Goal: Information Seeking & Learning: Find specific page/section

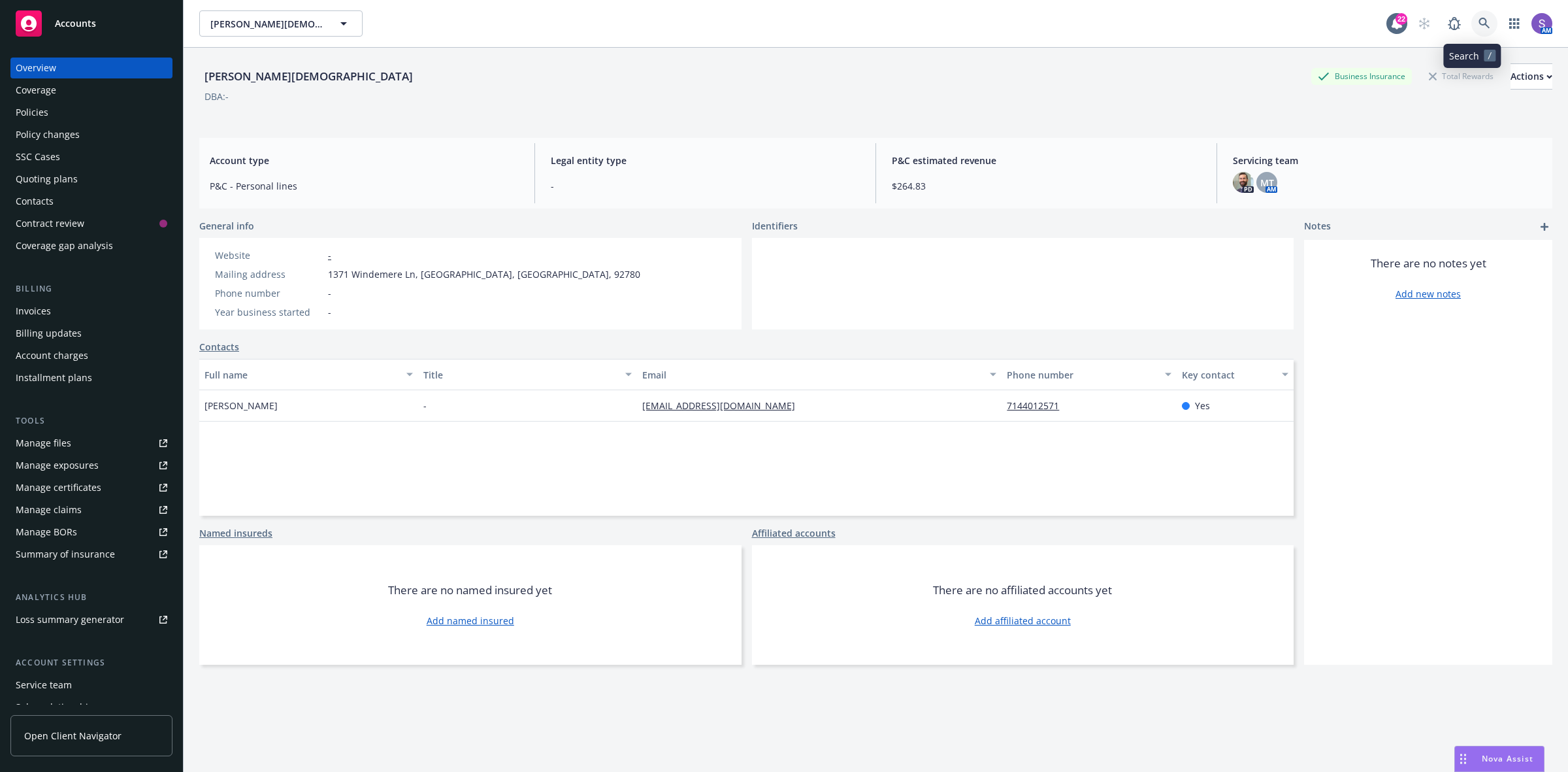
click at [1478, 22] on icon at bounding box center [1484, 23] width 12 height 12
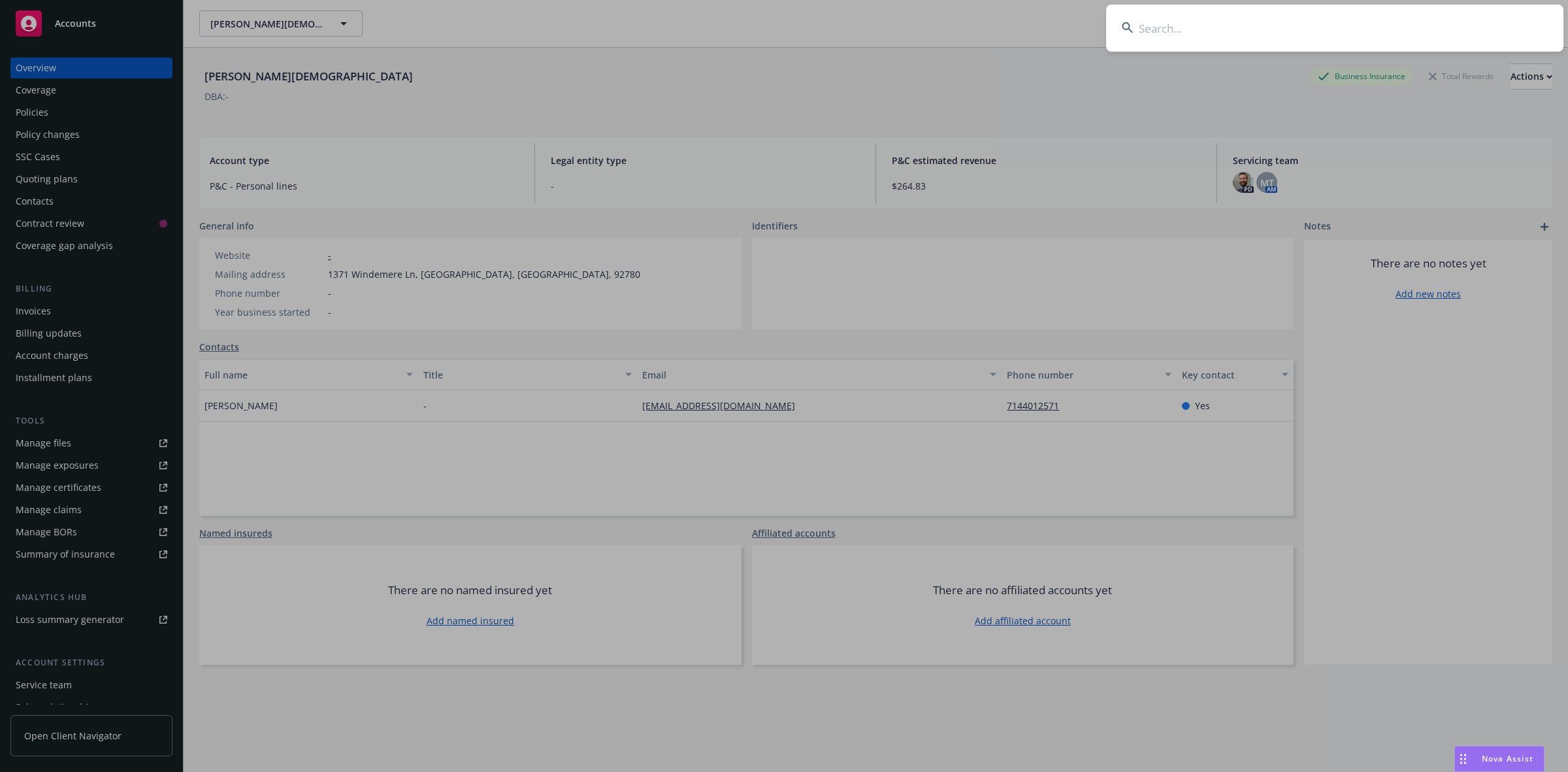
click at [1256, 17] on input at bounding box center [1334, 28] width 458 height 47
type input "72 04 HR 138345"
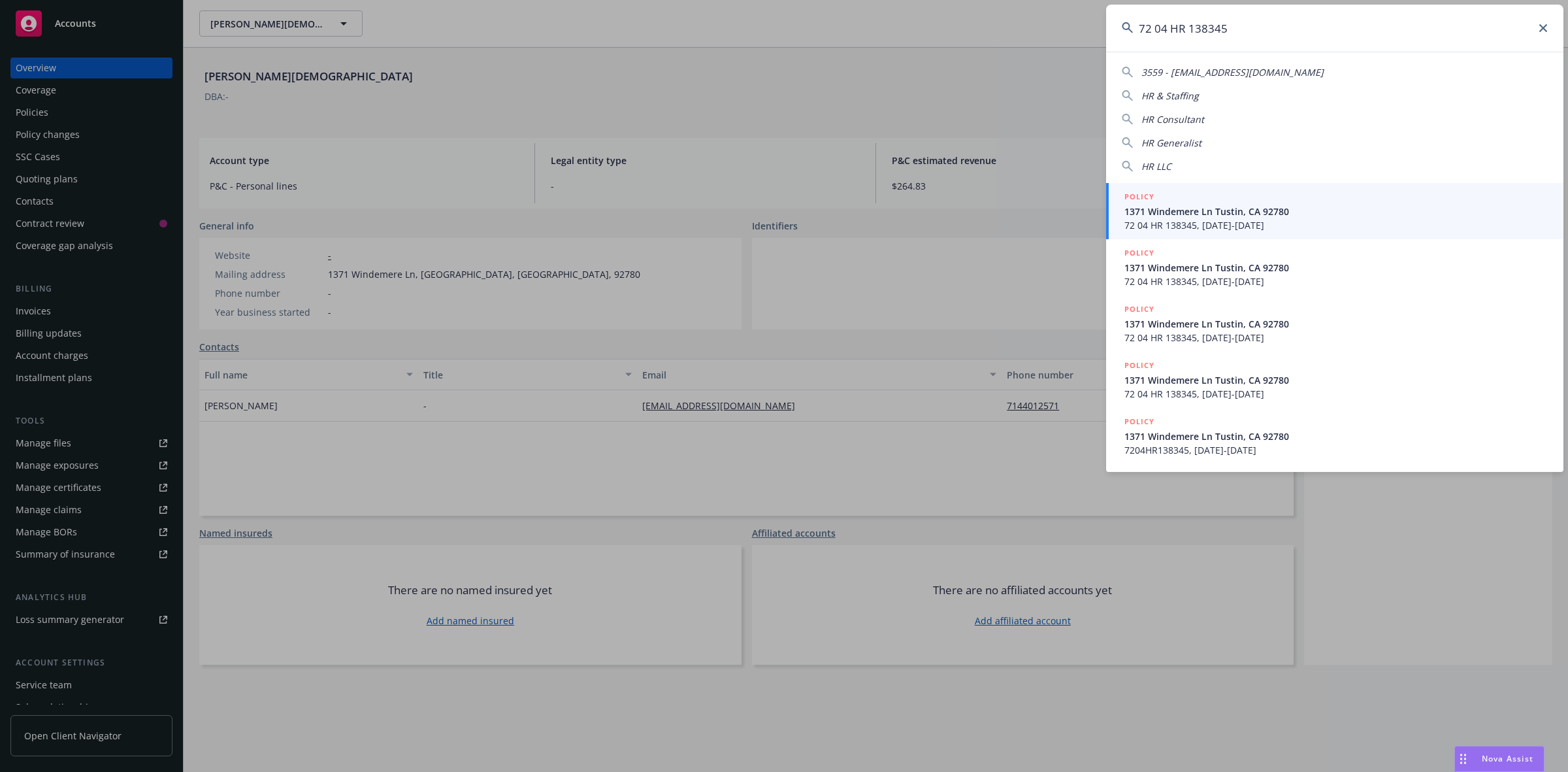
drag, startPoint x: 1256, startPoint y: 26, endPoint x: 1113, endPoint y: 20, distance: 143.1
click at [1113, 20] on input "72 04 HR 138345" at bounding box center [1334, 28] width 458 height 47
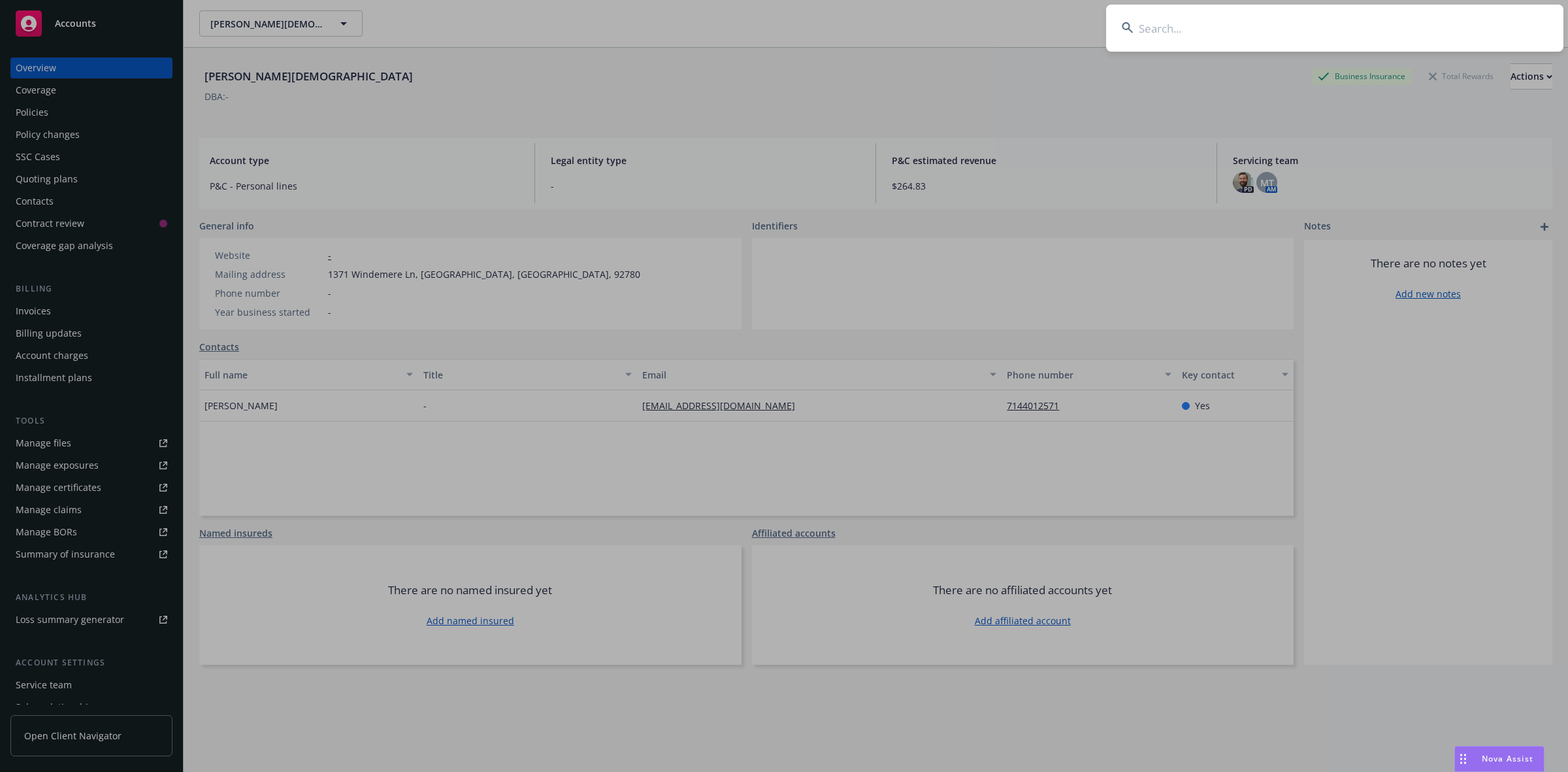
click at [1227, 31] on input at bounding box center [1334, 28] width 458 height 47
paste input "[PERSON_NAME]"
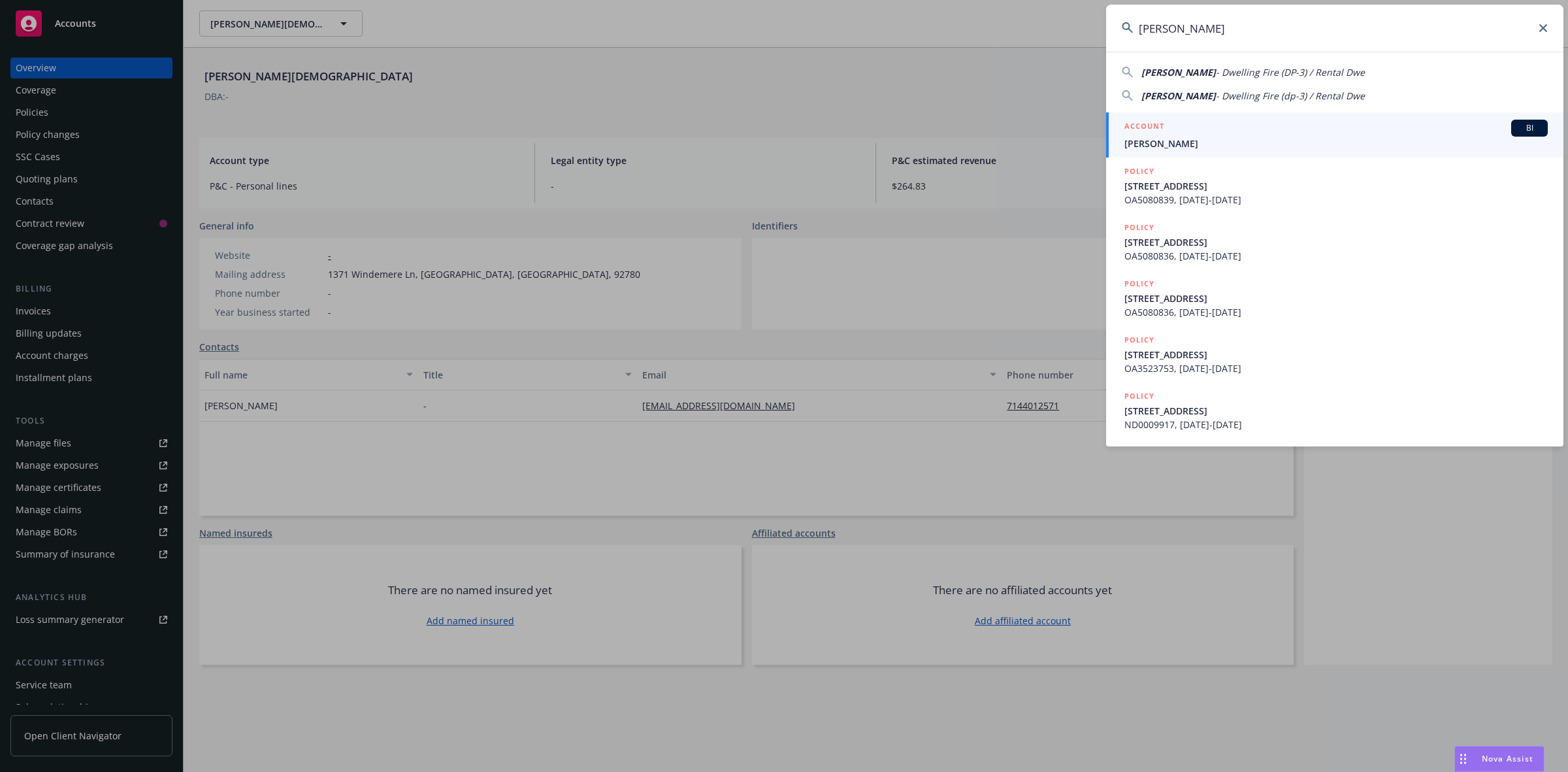
type input "[PERSON_NAME]"
click at [1170, 118] on link "ACCOUNT BI [PERSON_NAME]" at bounding box center [1334, 135] width 458 height 45
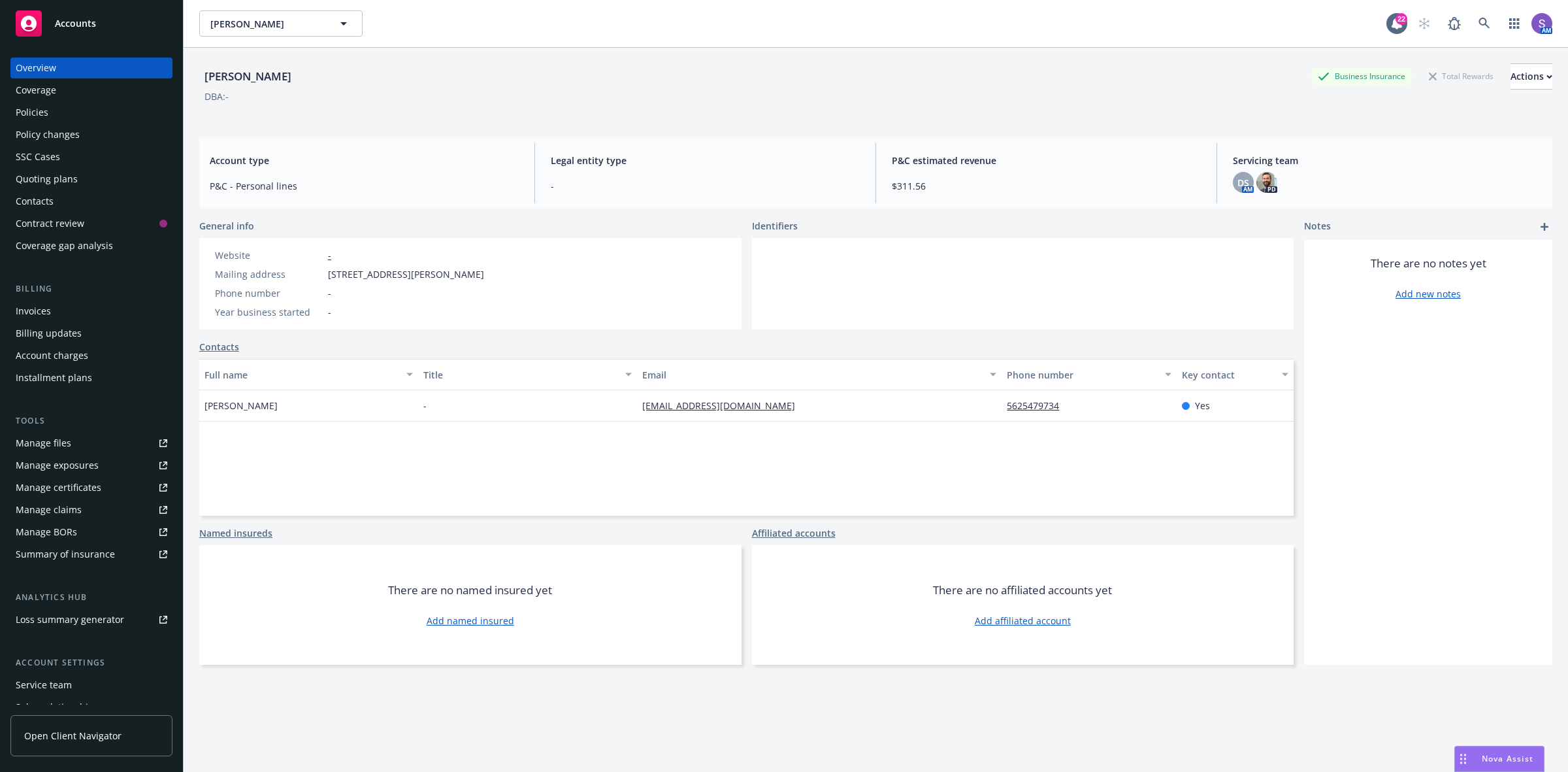
click at [41, 113] on div "Policies" at bounding box center [32, 112] width 33 height 21
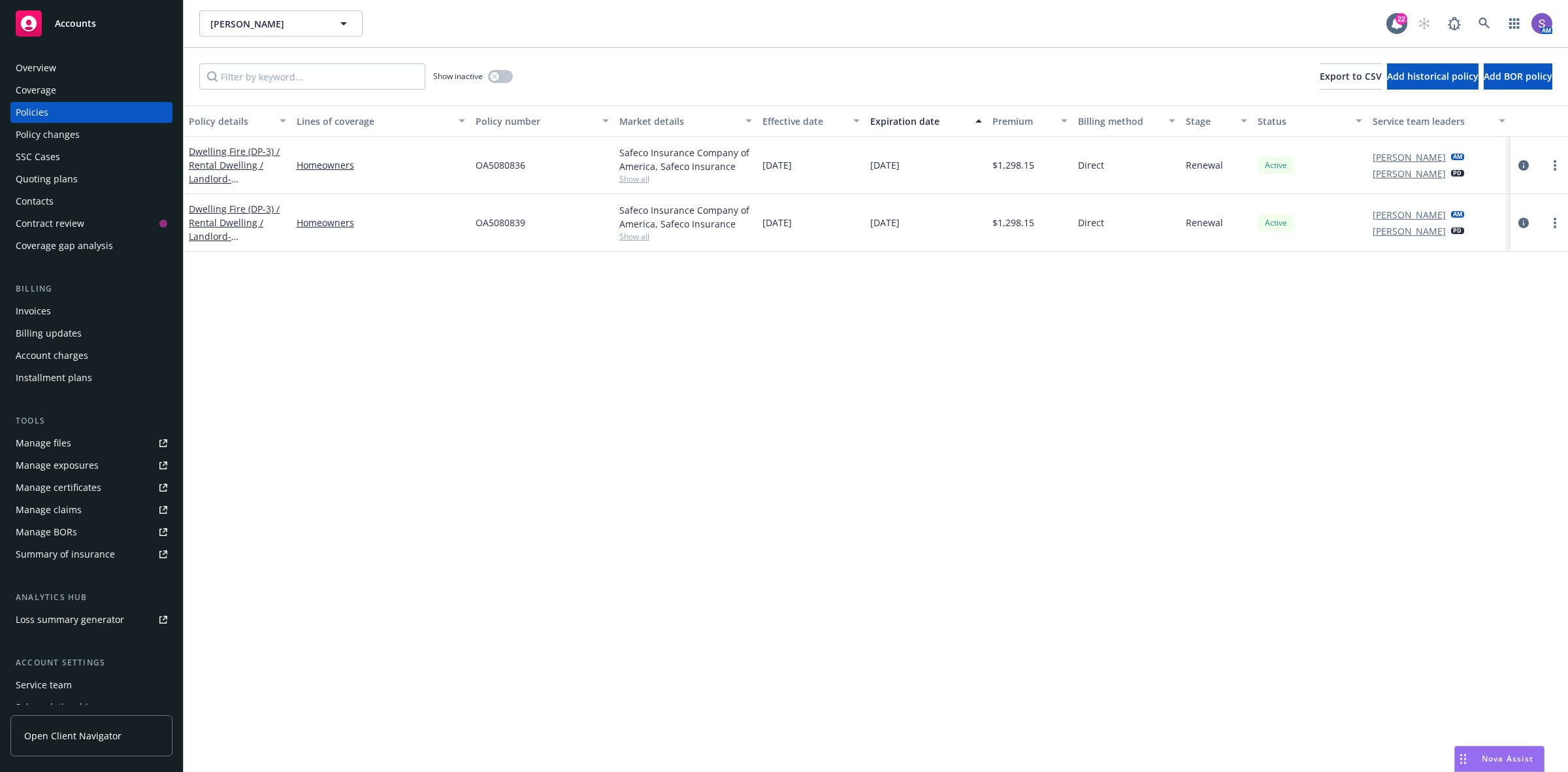
click at [504, 160] on span "OA5080836" at bounding box center [500, 165] width 50 height 14
click at [504, 160] on span "OA5080836" at bounding box center [500, 165] width 50 height 14
copy span "OA5080836"
click at [34, 155] on div "SSC Cases" at bounding box center [37, 157] width 44 height 21
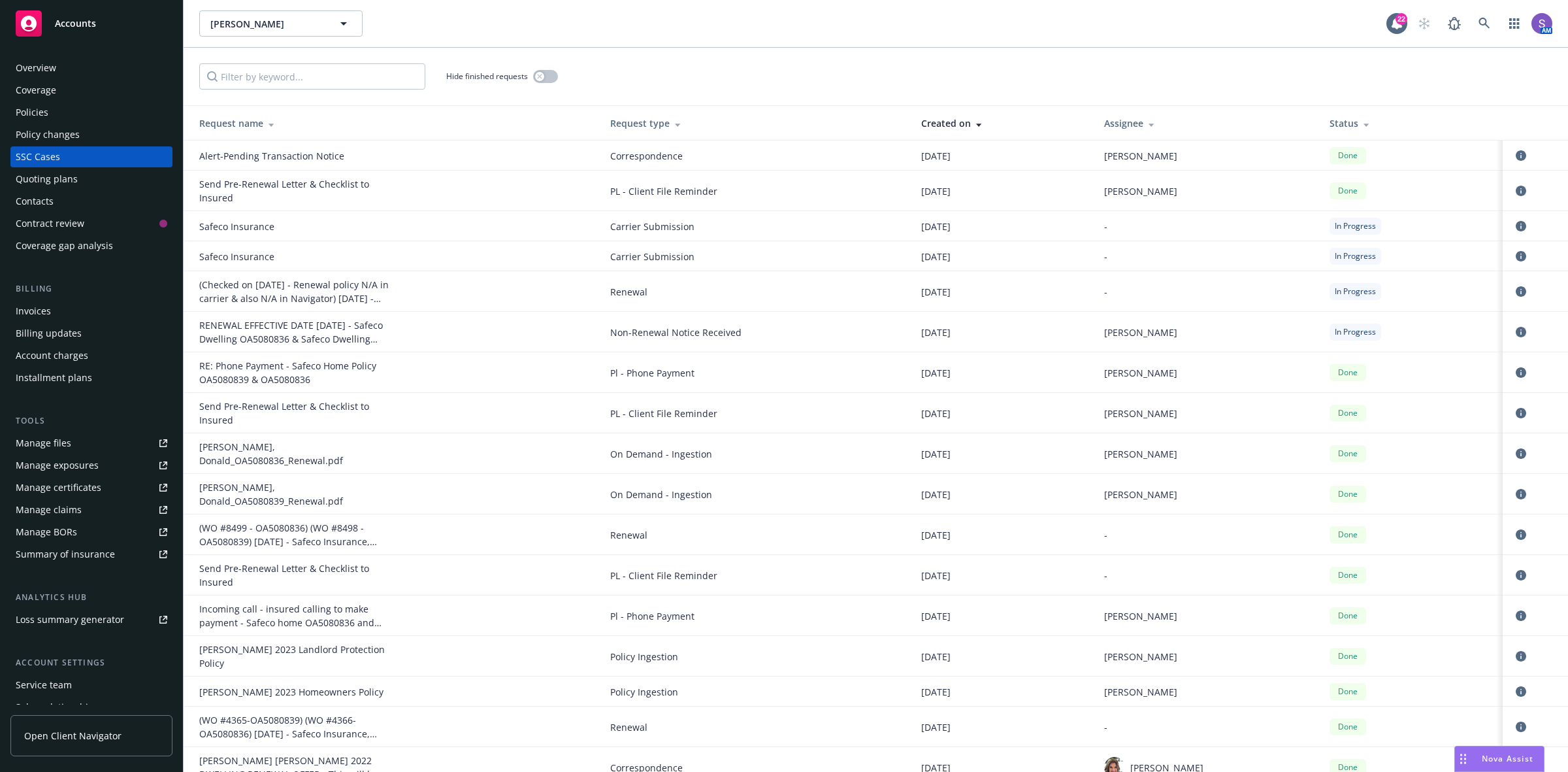
click at [45, 60] on div "Overview" at bounding box center [36, 68] width 41 height 21
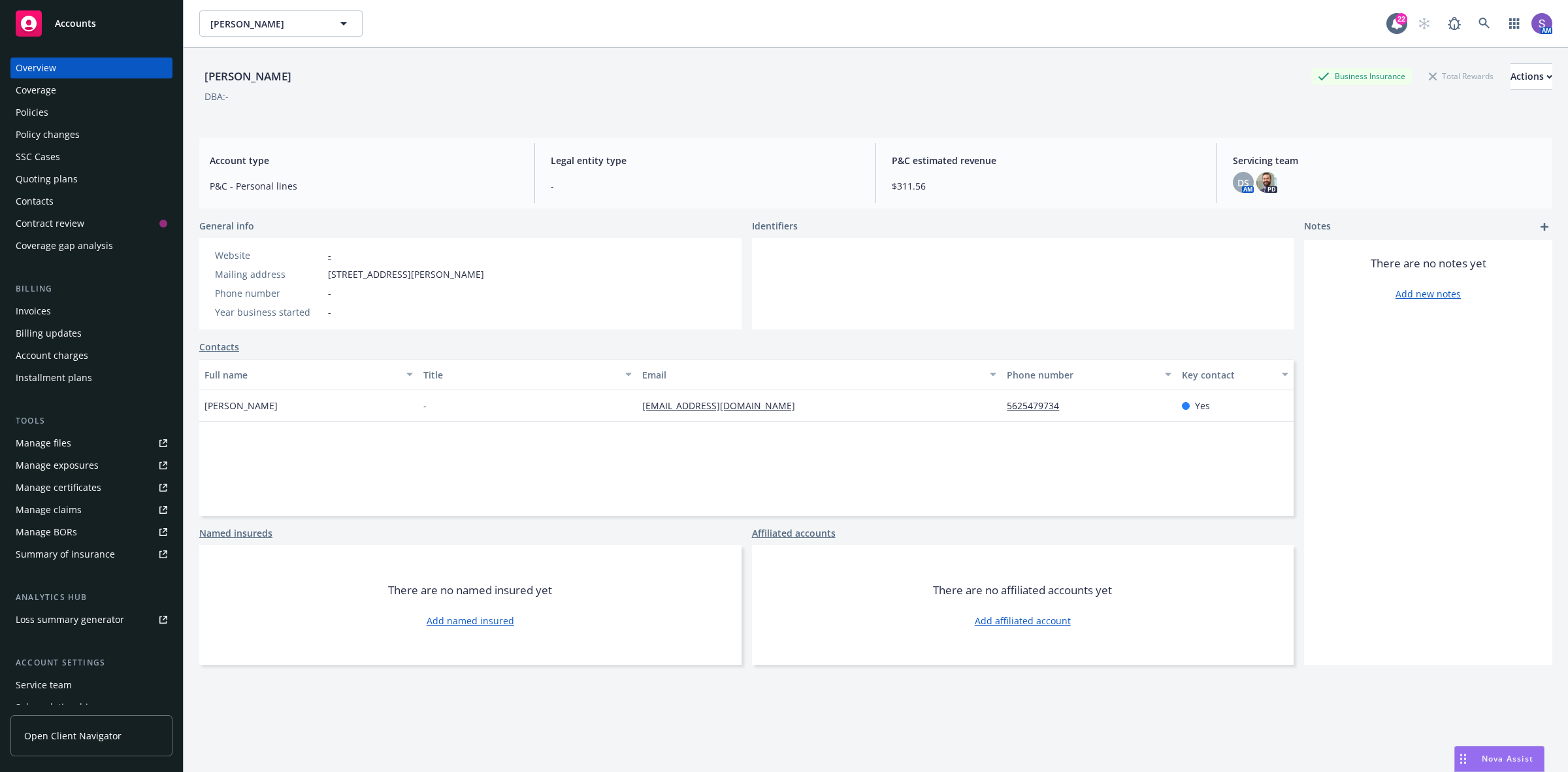
drag, startPoint x: 288, startPoint y: 74, endPoint x: 182, endPoint y: 74, distance: 106.0
click at [182, 74] on div "Accounts Overview Coverage Policies Policy changes SSC Cases Quoting plans Cont…" at bounding box center [784, 386] width 1568 height 772
click at [328, 86] on div "[PERSON_NAME] Business Insurance Total Rewards Actions" at bounding box center [876, 76] width 1353 height 26
drag, startPoint x: 288, startPoint y: 70, endPoint x: 202, endPoint y: 73, distance: 86.1
click at [202, 73] on div "[PERSON_NAME]" at bounding box center [248, 76] width 97 height 17
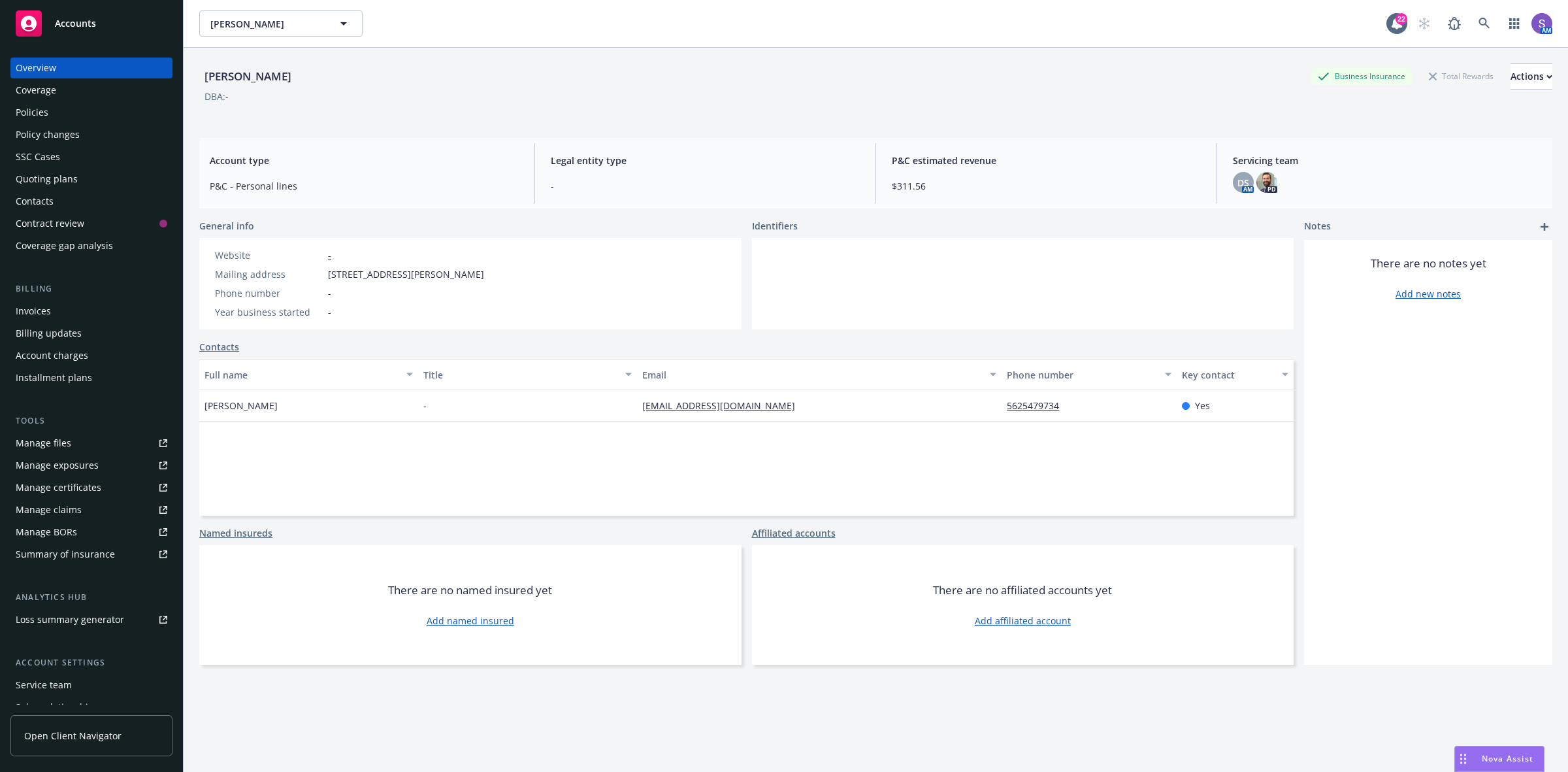
copy div "[PERSON_NAME]"
click at [37, 113] on div "Policies" at bounding box center [32, 112] width 33 height 21
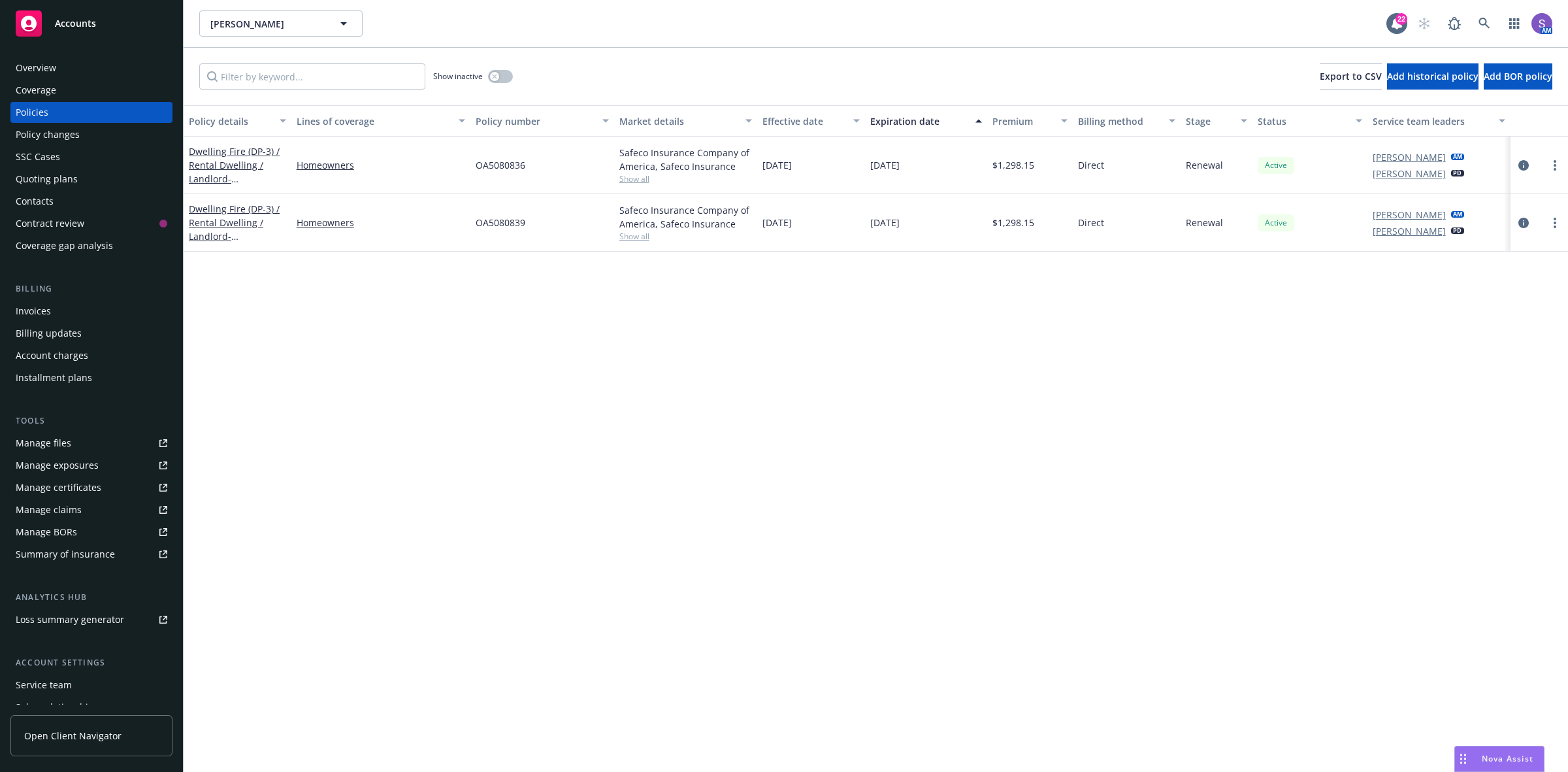
click at [610, 420] on div "Policy details Lines of coverage Policy number Market details Effective date Ex…" at bounding box center [875, 439] width 1384 height 667
click at [498, 164] on span "OA5080836" at bounding box center [500, 165] width 50 height 14
copy span "OA5080836"
click at [501, 226] on span "OA5080839" at bounding box center [500, 223] width 50 height 14
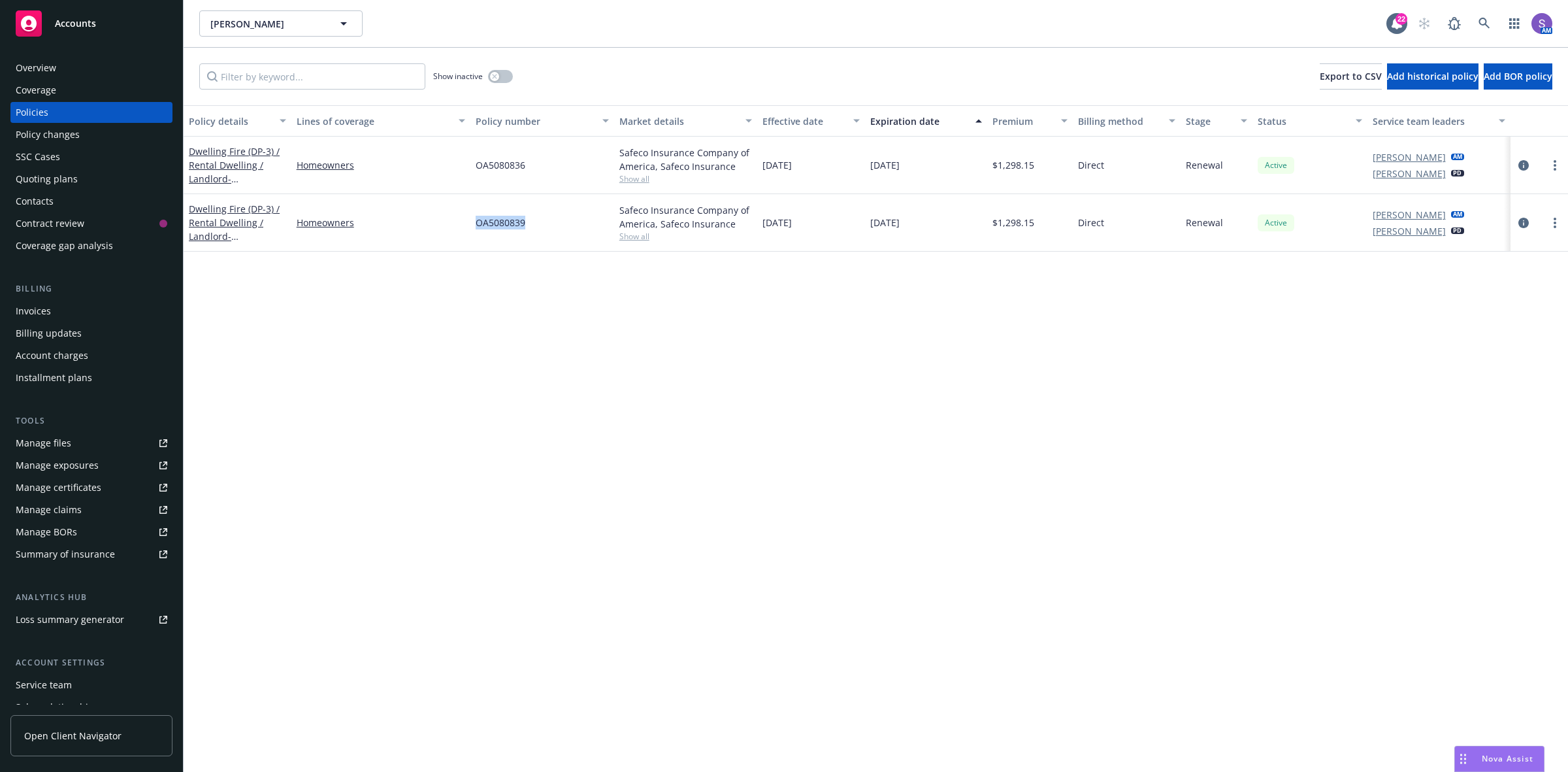
click at [501, 226] on span "OA5080839" at bounding box center [500, 223] width 50 height 14
copy span "OA5080839"
click at [1480, 16] on link at bounding box center [1484, 23] width 26 height 26
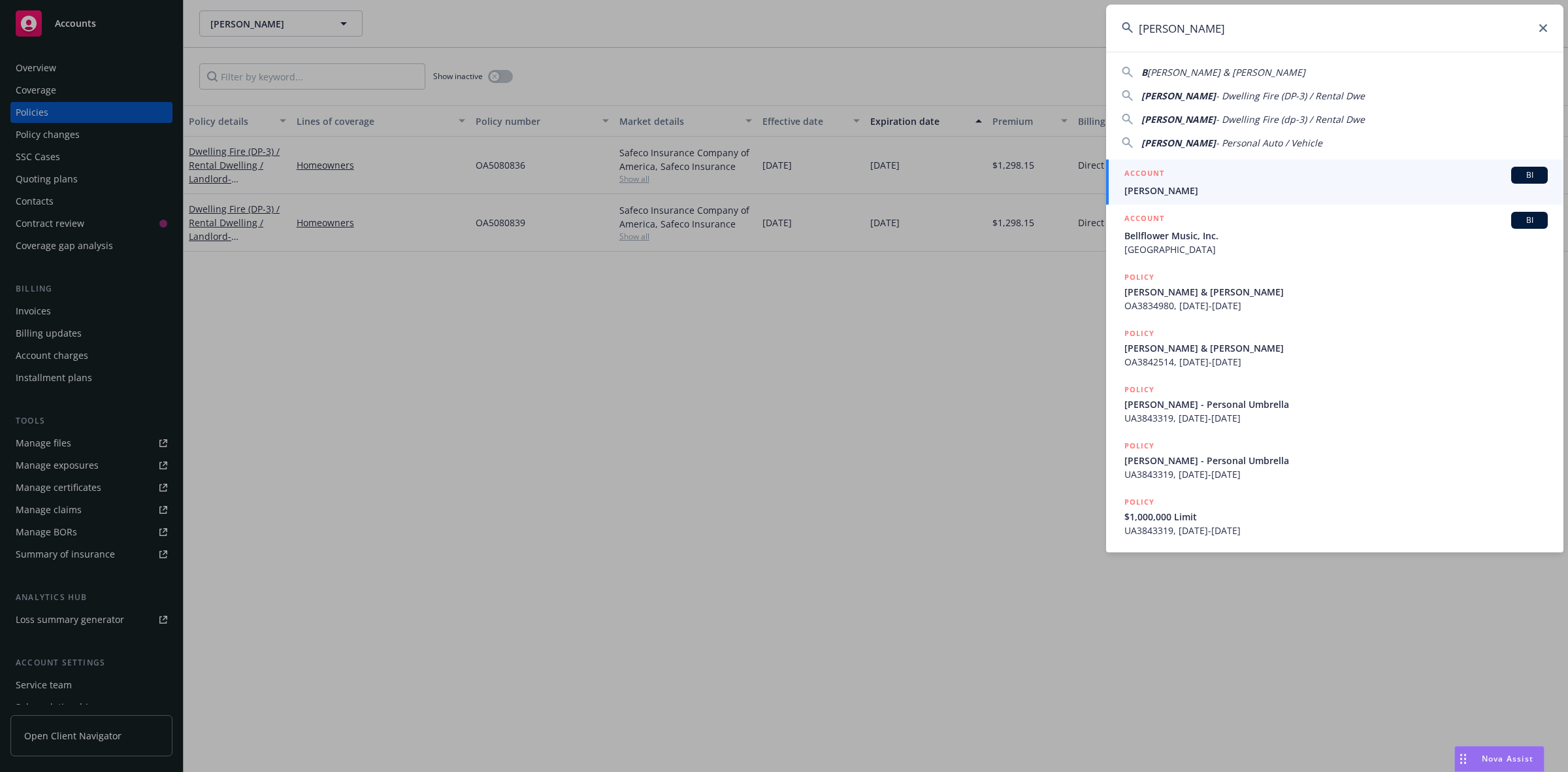
type input "[PERSON_NAME]"
click at [1195, 184] on span "[PERSON_NAME]" at bounding box center [1336, 190] width 424 height 14
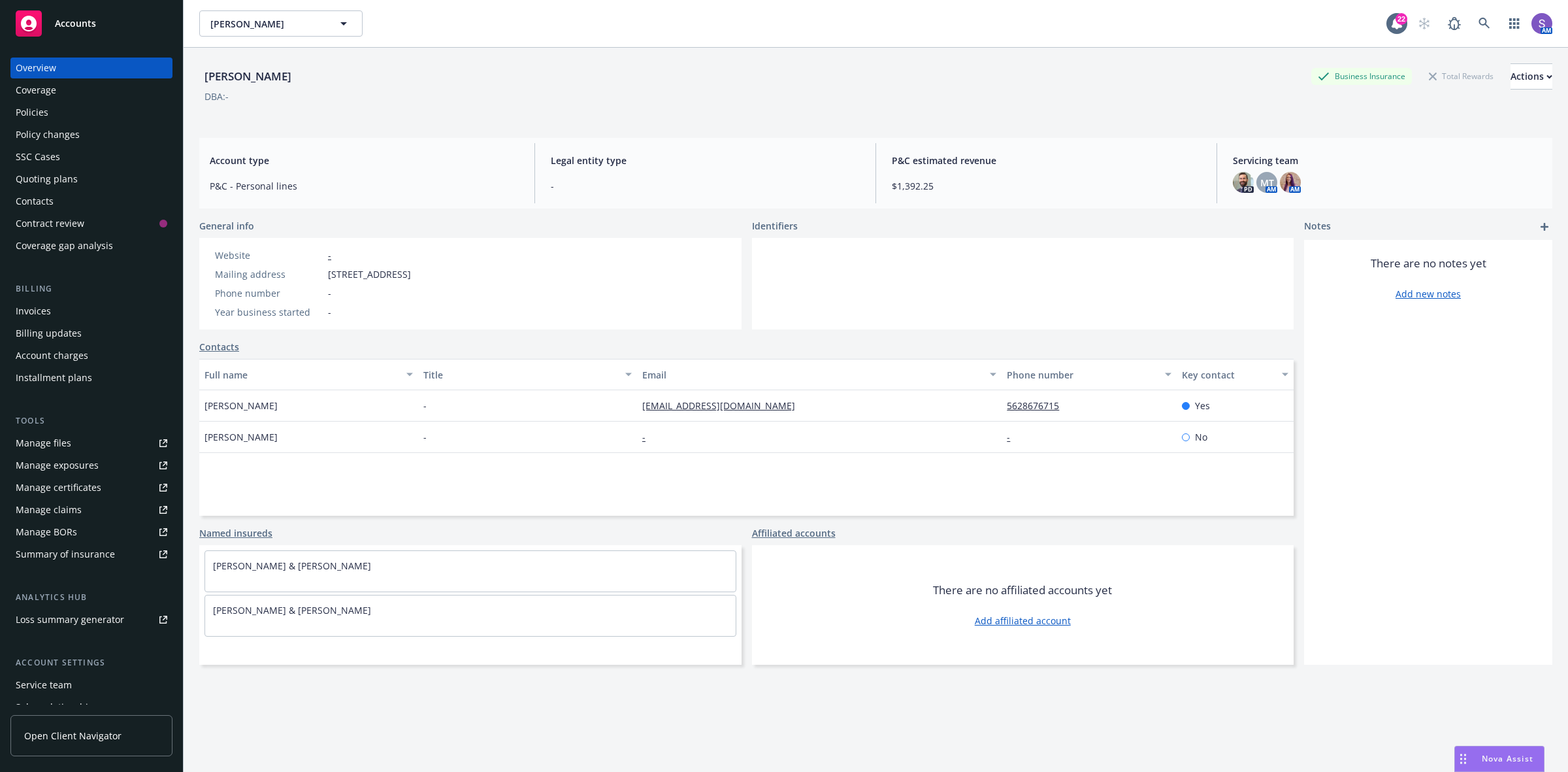
click at [51, 115] on div "Policies" at bounding box center [91, 112] width 151 height 21
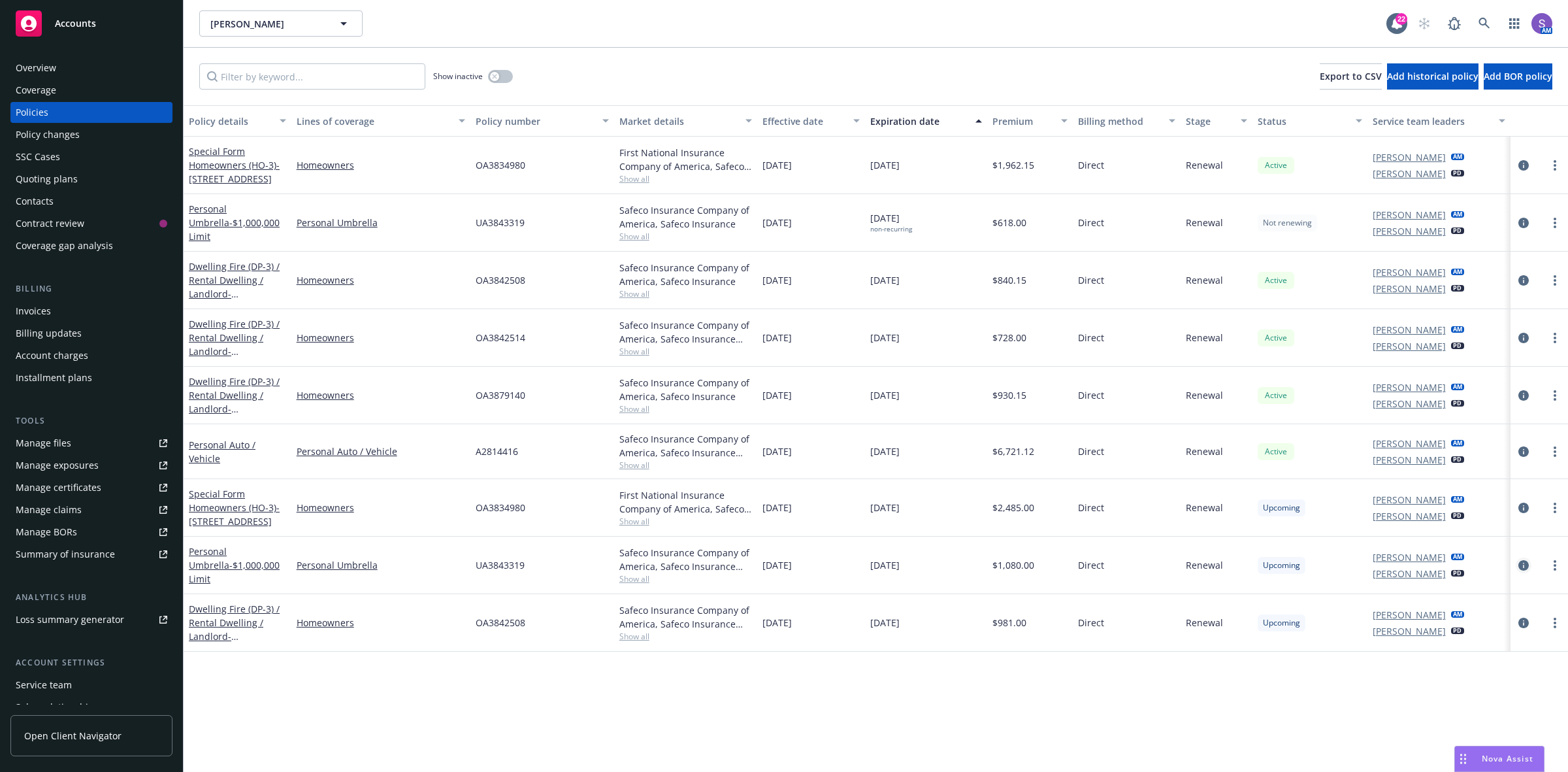
click at [1525, 563] on icon "circleInformation" at bounding box center [1523, 565] width 10 height 10
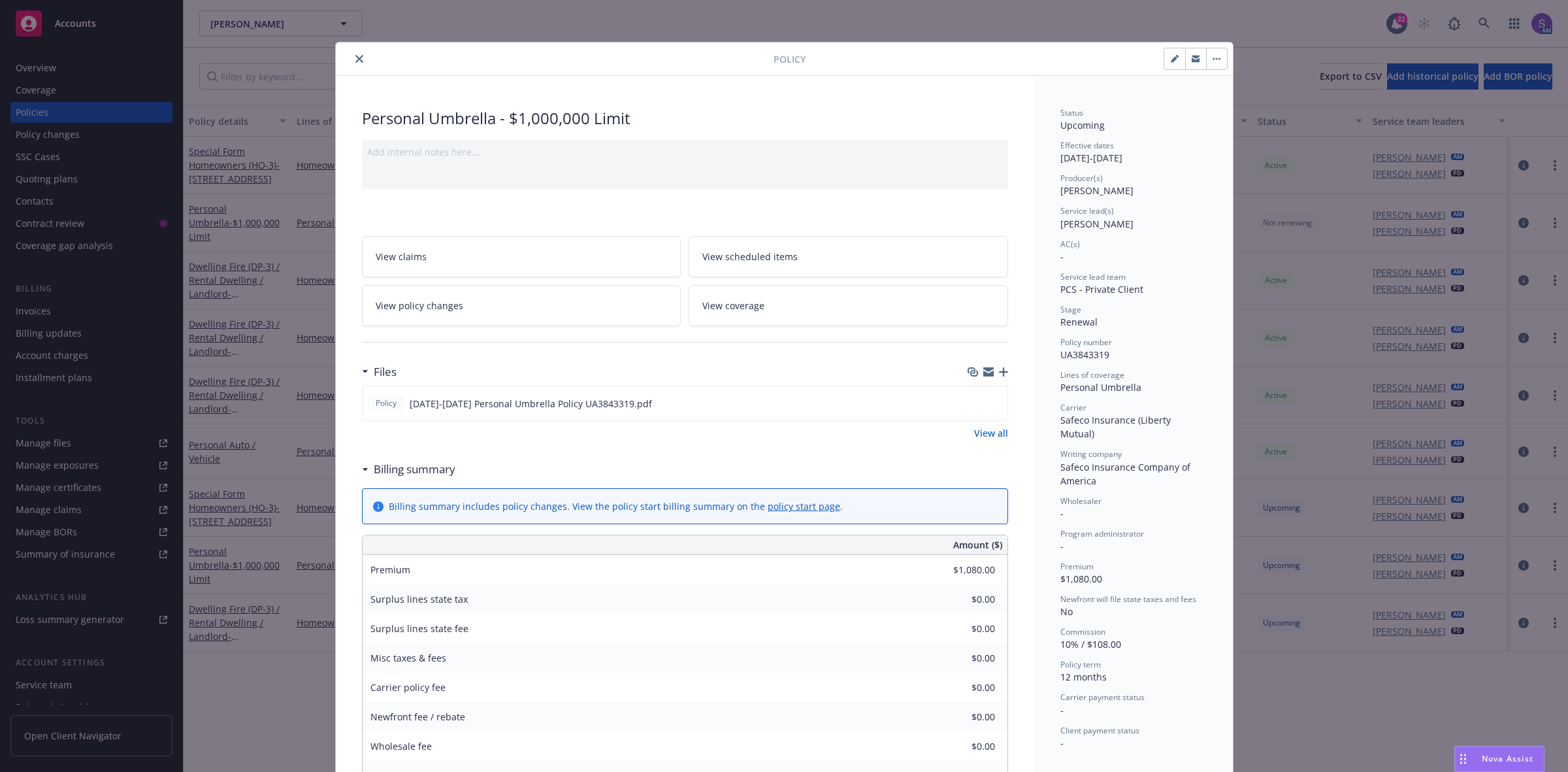
click at [356, 60] on icon "close" at bounding box center [360, 59] width 8 height 8
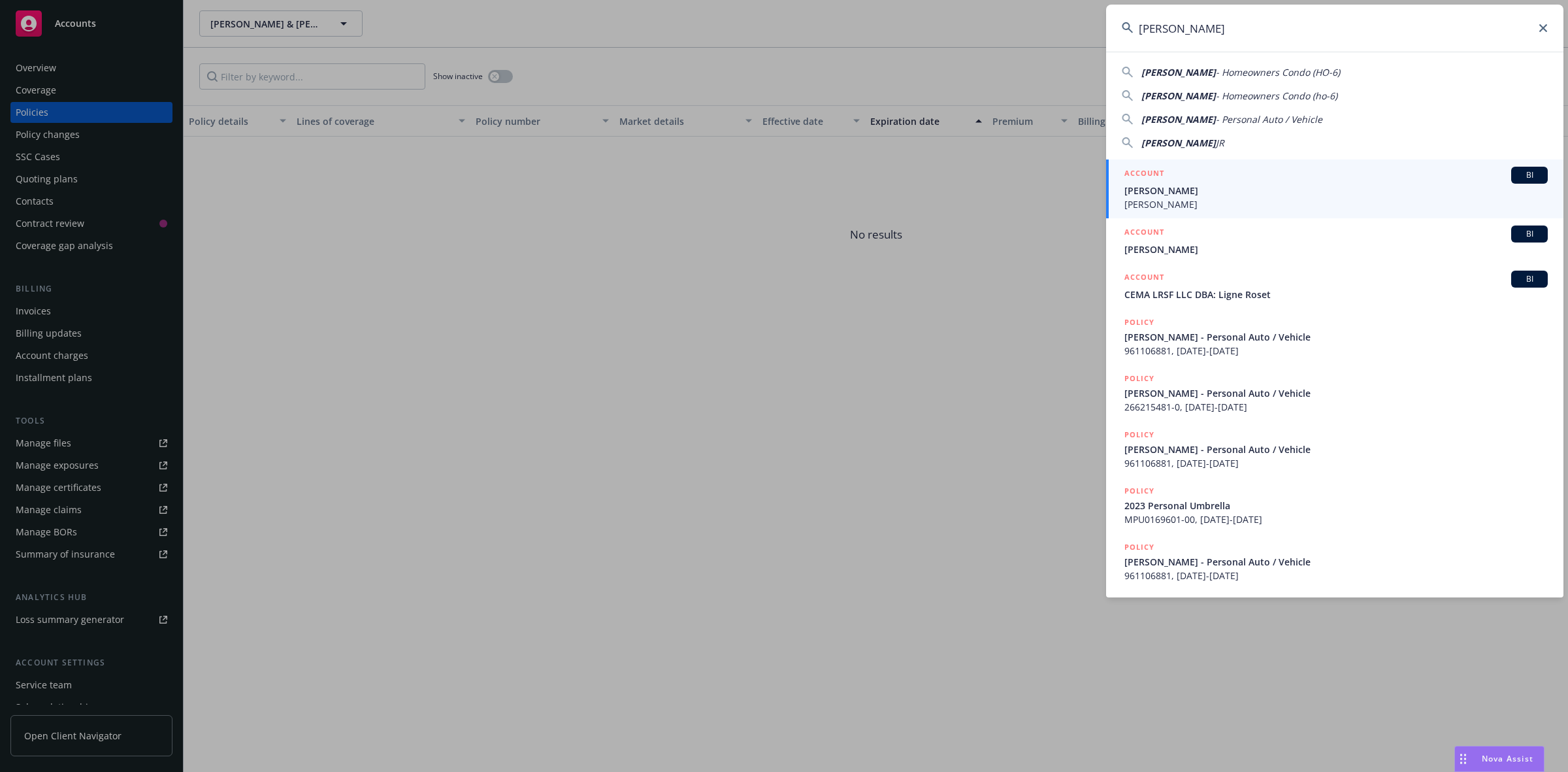
type input "Michael Musarra"
click at [1166, 196] on span "Michael Musarra" at bounding box center [1336, 190] width 424 height 14
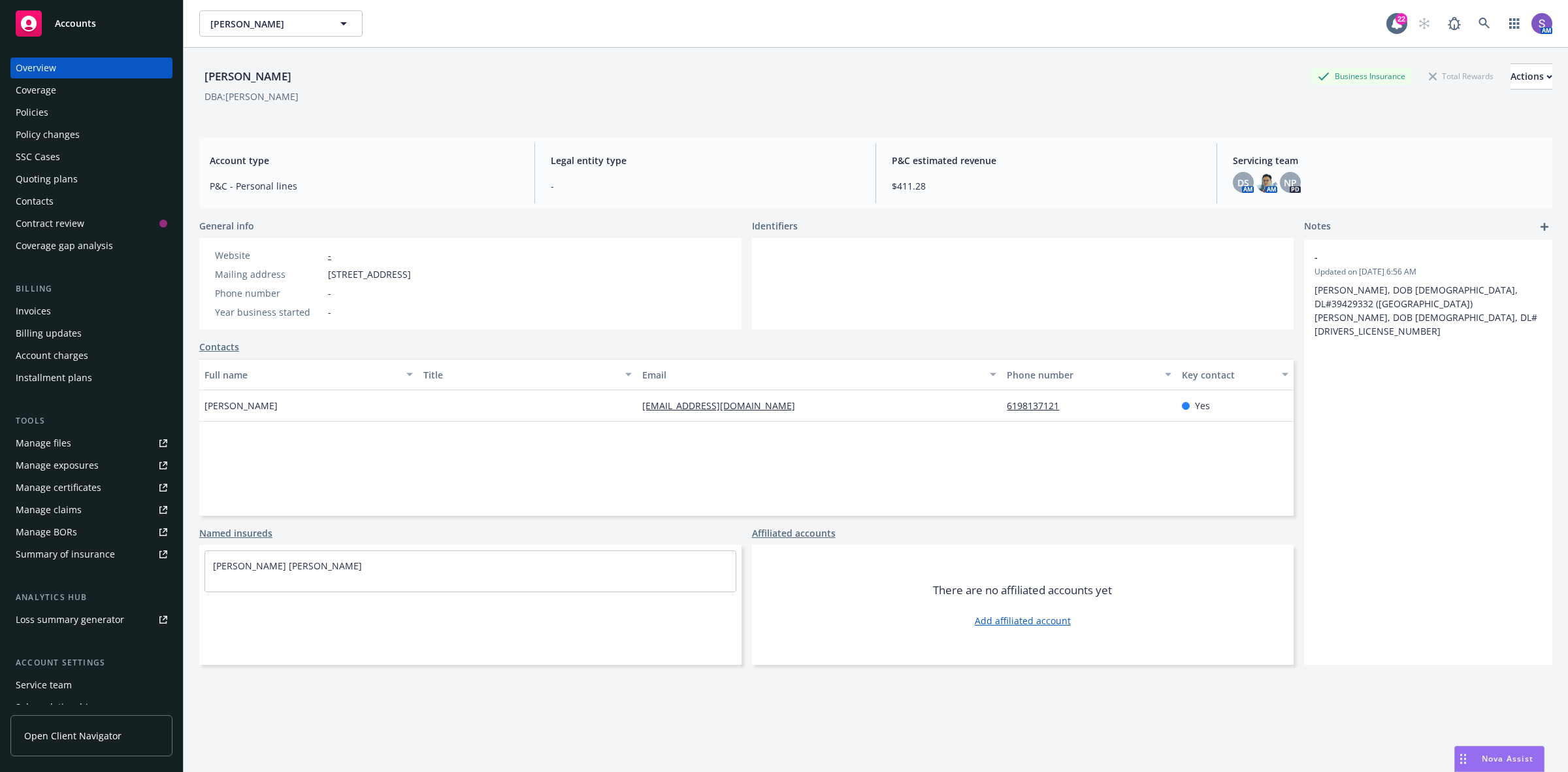
click at [37, 115] on div "Policies" at bounding box center [32, 112] width 33 height 21
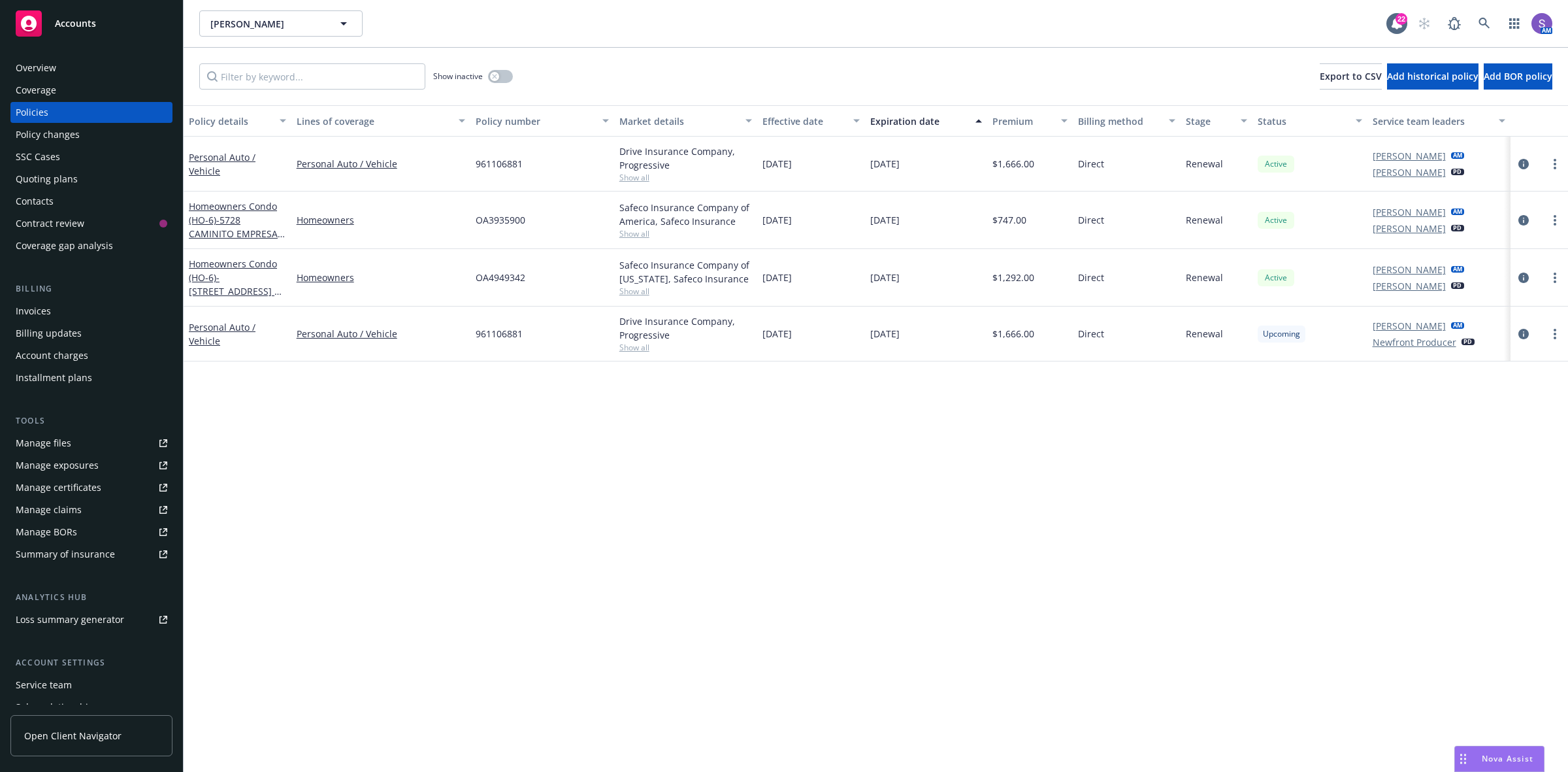
click at [472, 223] on div "OA3935900" at bounding box center [542, 220] width 144 height 58
copy span "OA3935900"
click at [1481, 20] on icon at bounding box center [1484, 23] width 12 height 12
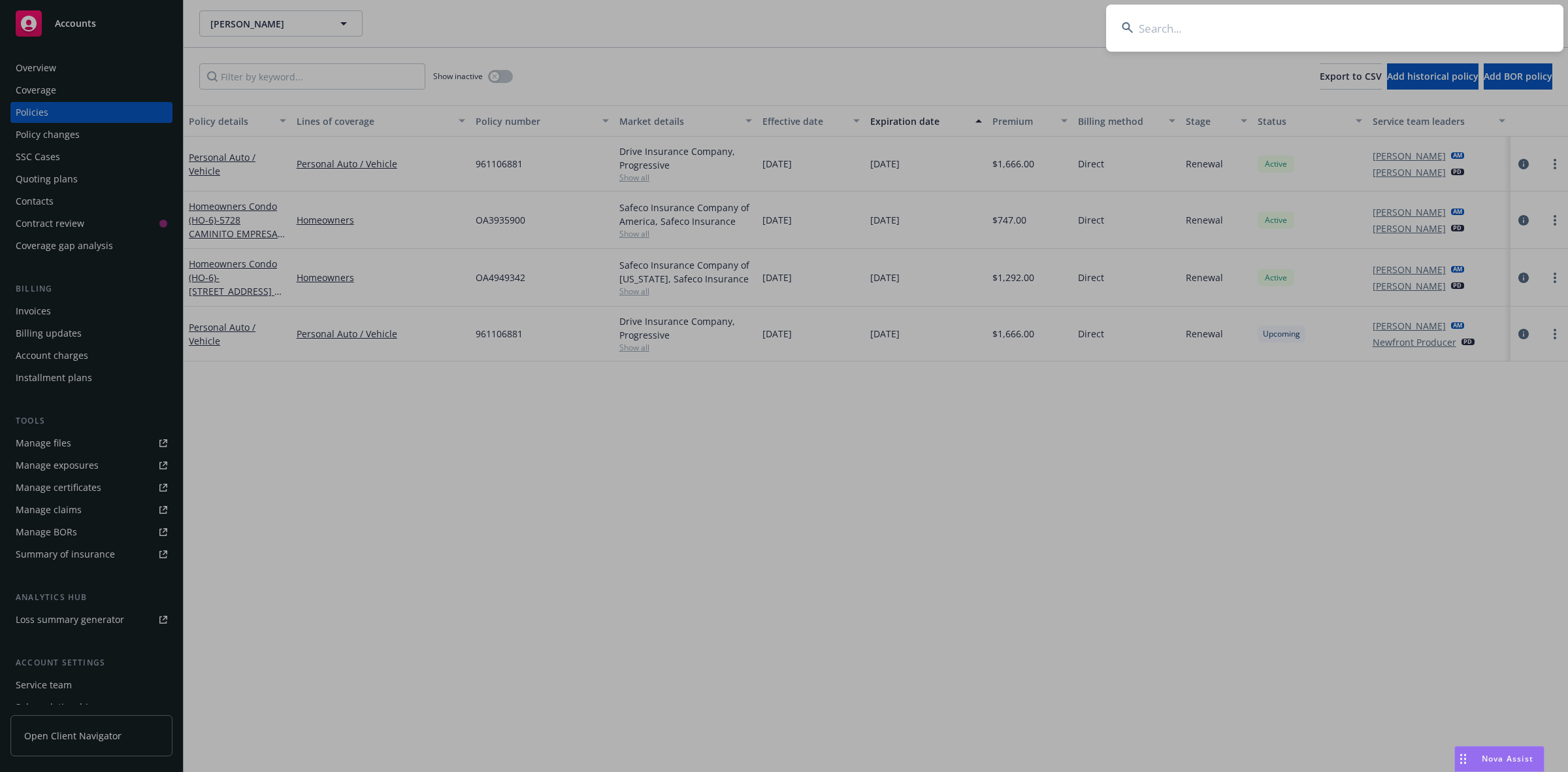
click at [1302, 27] on input at bounding box center [1334, 28] width 458 height 47
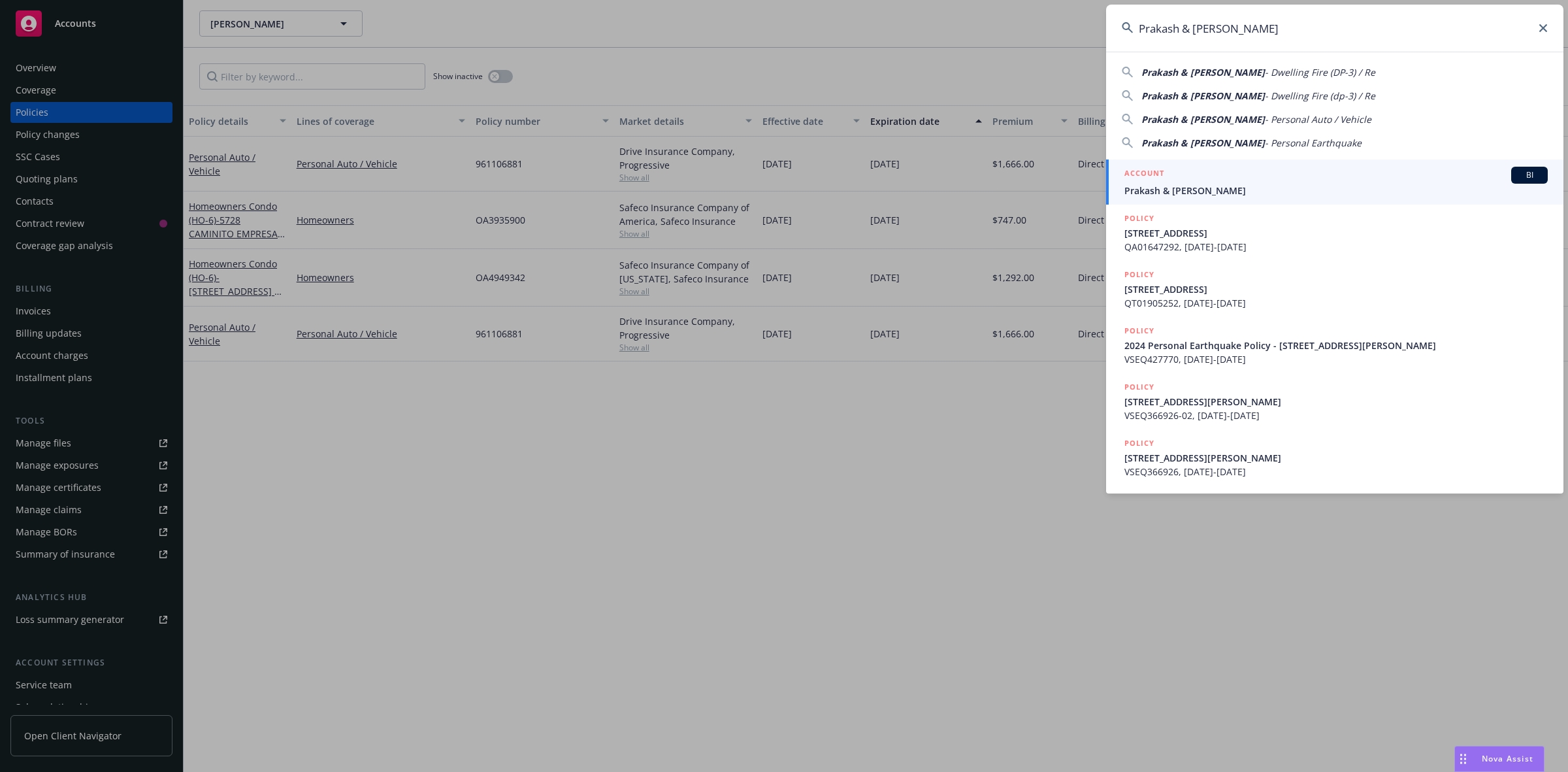
type input "Prakash & Pushpa Kabre"
click at [1172, 194] on span "Prakash & Pushpa Kabre" at bounding box center [1336, 190] width 424 height 14
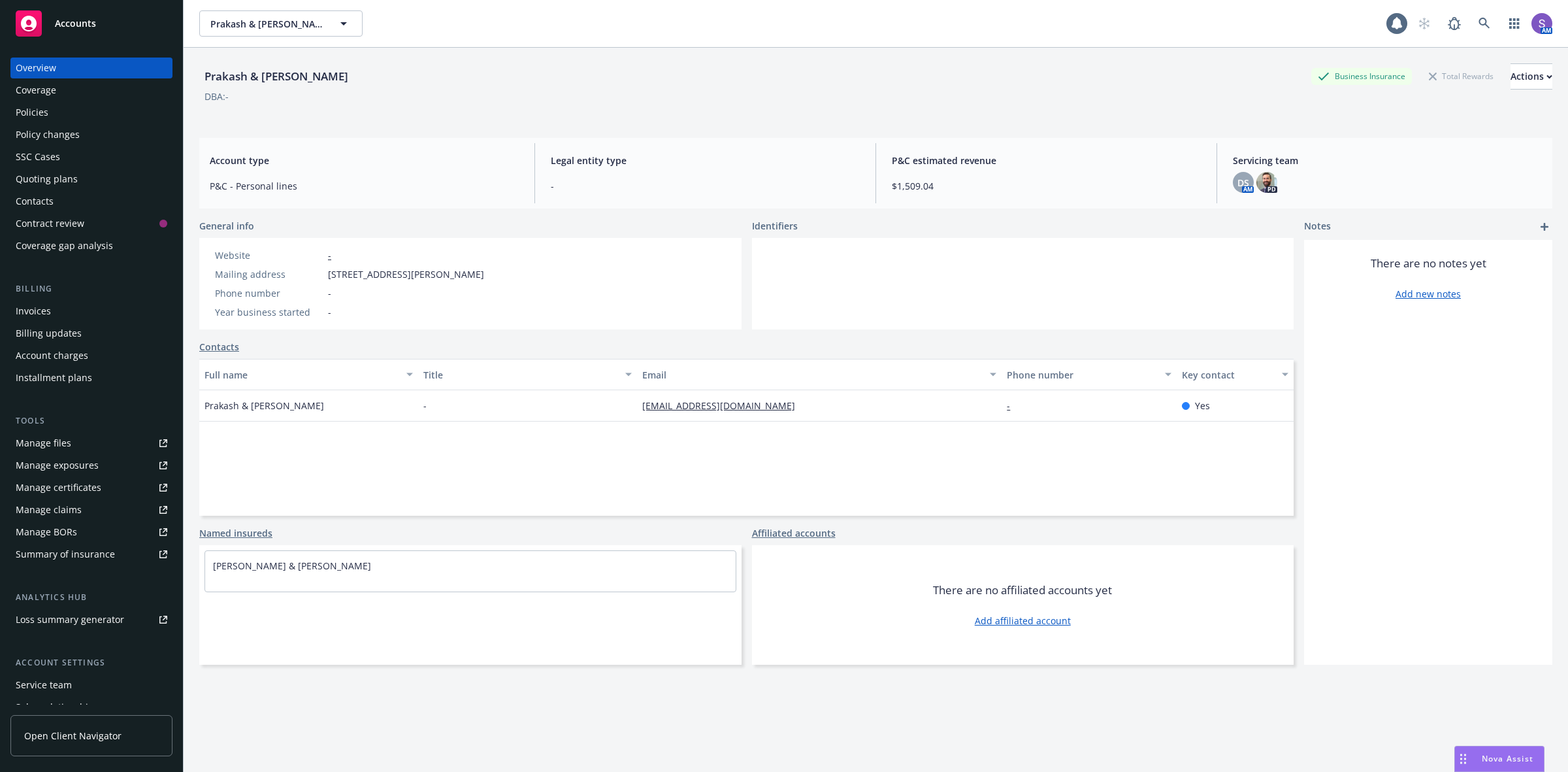
click at [36, 110] on div "Policies" at bounding box center [32, 112] width 33 height 21
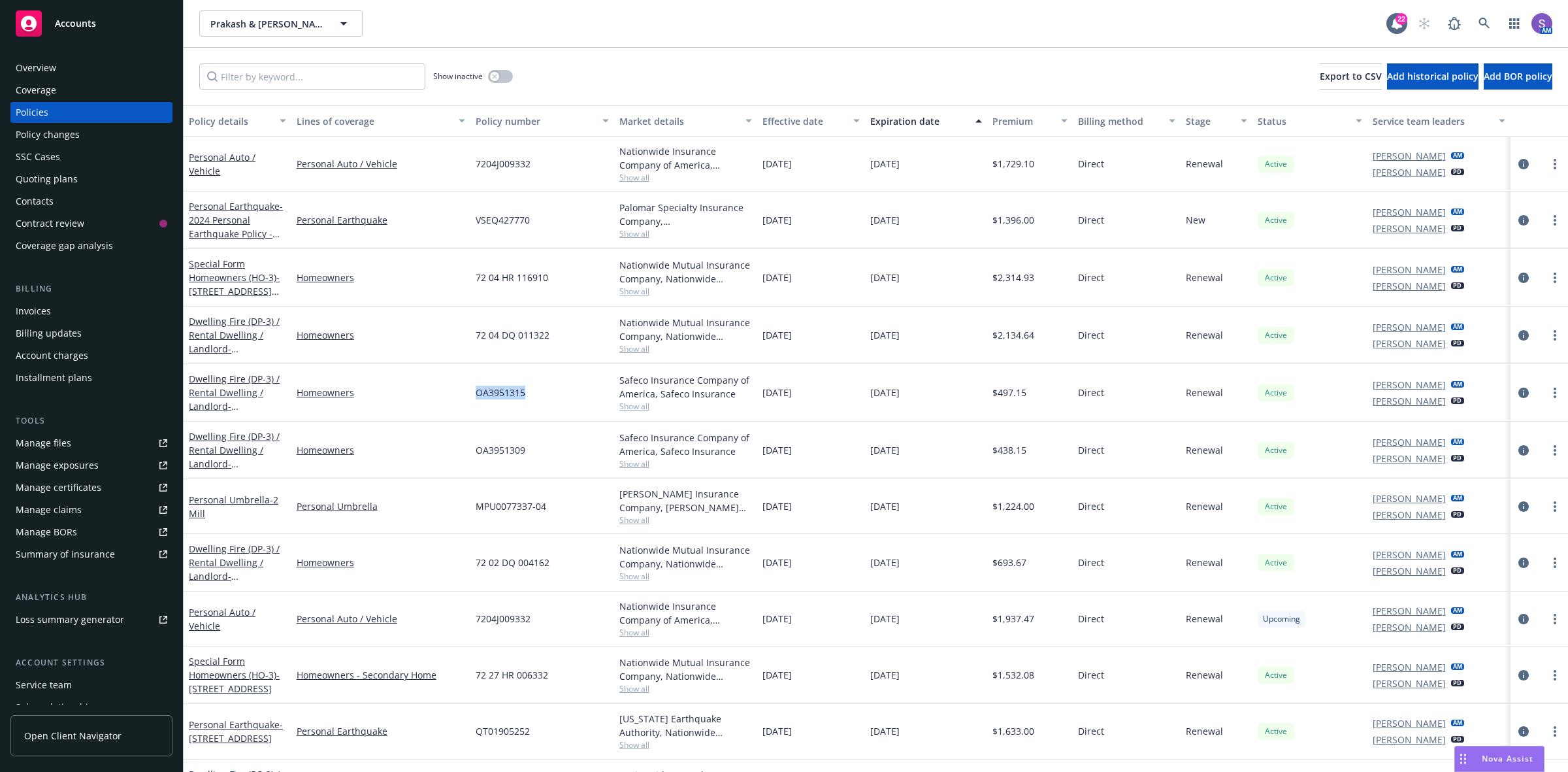
drag, startPoint x: 540, startPoint y: 399, endPoint x: 474, endPoint y: 399, distance: 66.0
click at [474, 399] on div "OA3951315" at bounding box center [542, 392] width 144 height 58
copy span "OA3951315"
drag, startPoint x: 521, startPoint y: 452, endPoint x: 474, endPoint y: 456, distance: 47.2
click at [476, 456] on span "OA3951309" at bounding box center [500, 450] width 50 height 14
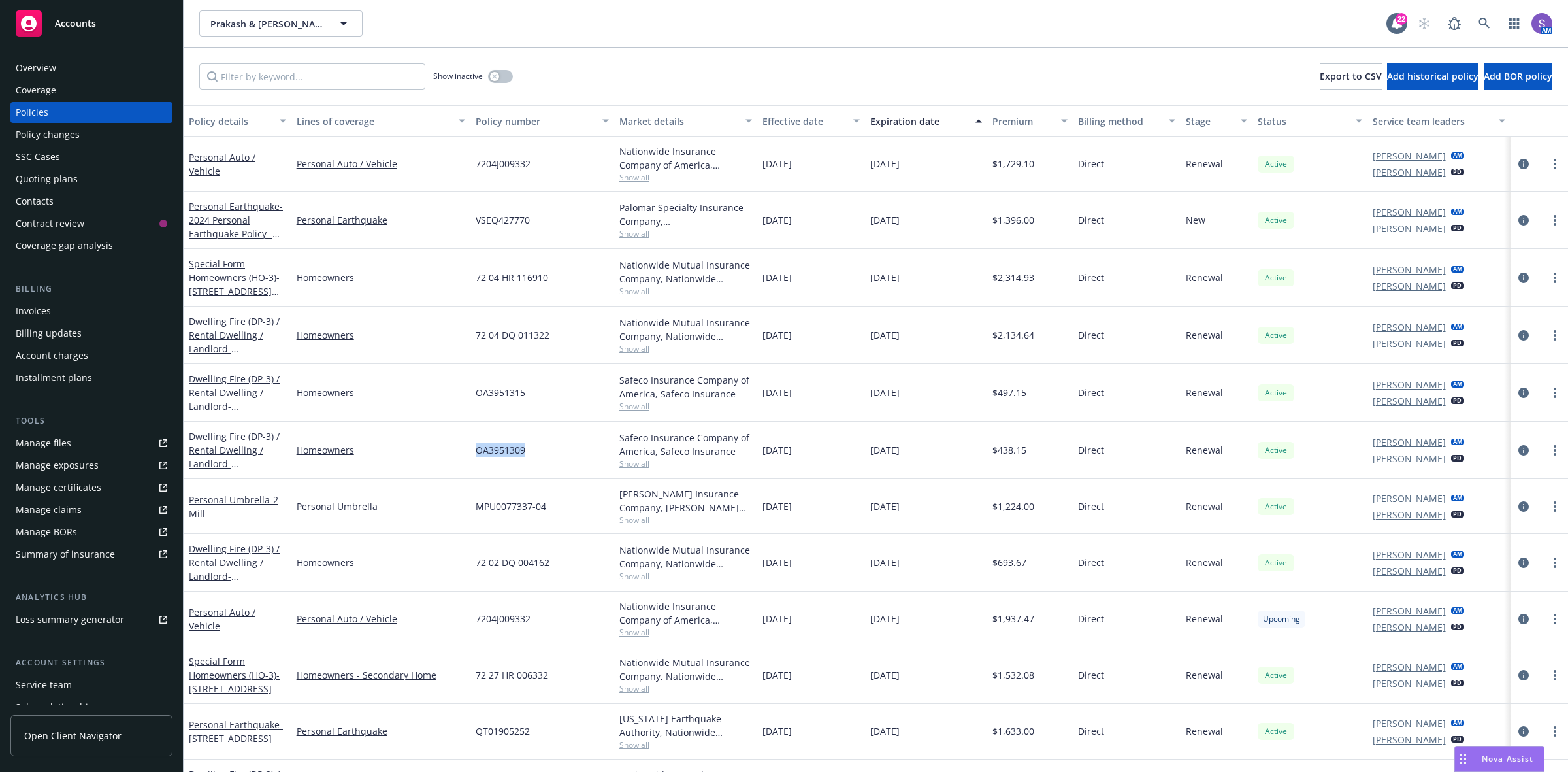
copy span "OA3951309"
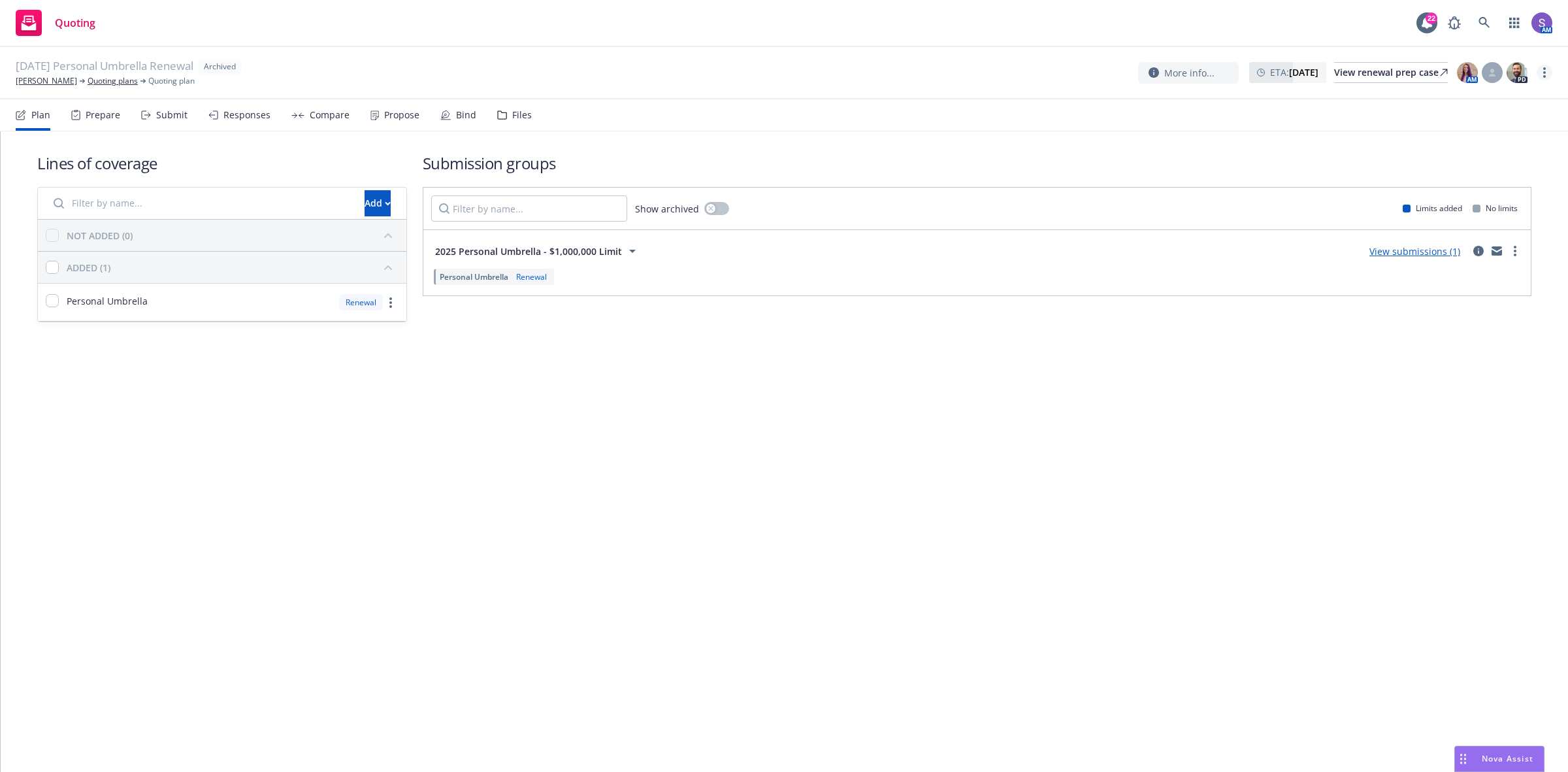
click at [1546, 72] on link "more" at bounding box center [1544, 72] width 16 height 16
drag, startPoint x: 1361, startPoint y: 430, endPoint x: 1148, endPoint y: 308, distance: 245.5
click at [1357, 432] on div "Lines of coverage Add NOT ADDED (0) ADDED (1) Personal Umbrella Renewal Submiss…" at bounding box center [784, 451] width 1567 height 640
